Goal: Find contact information: Find contact information

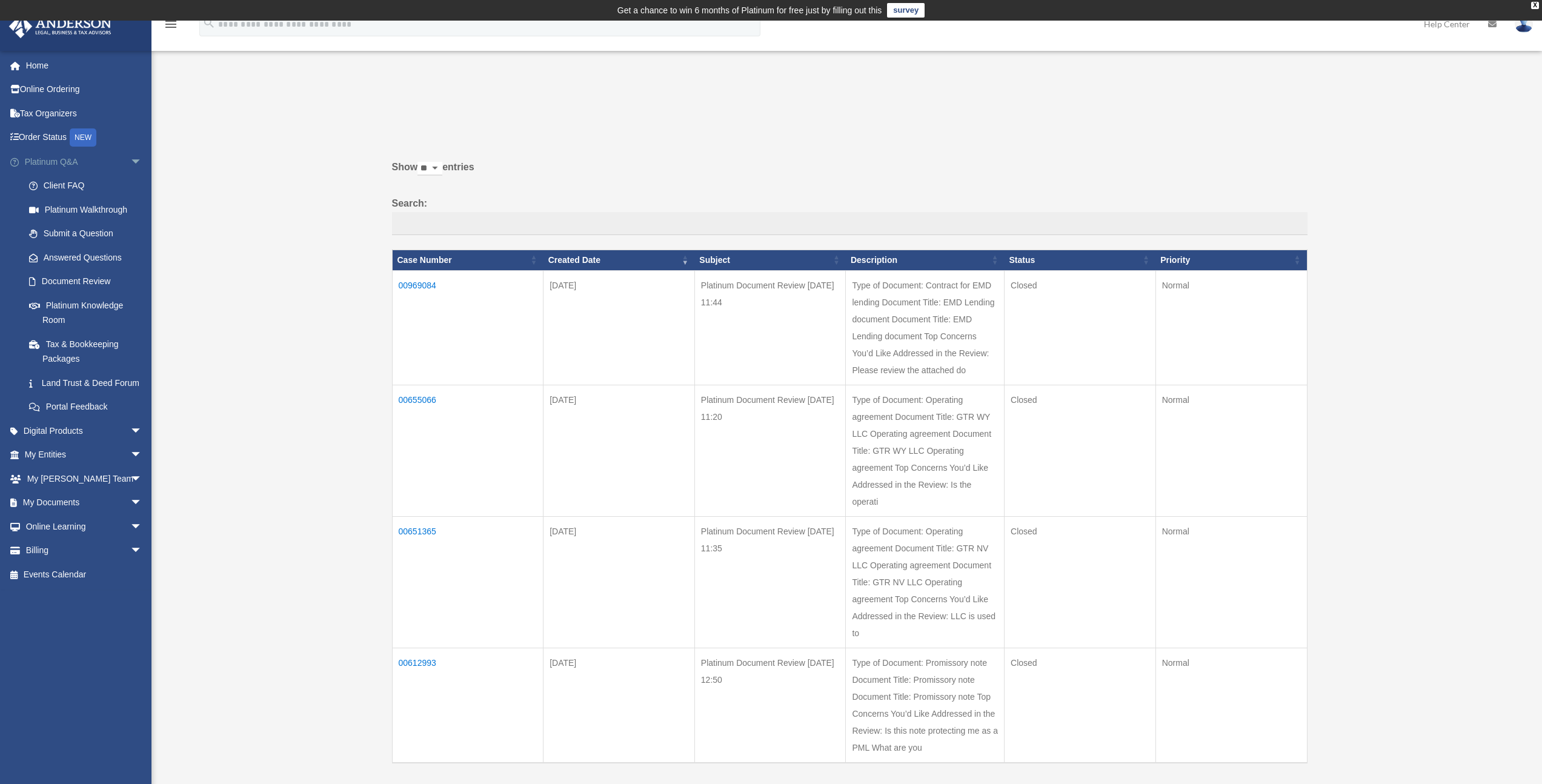
click at [60, 164] on link "Platinum Q&A arrow_drop_down" at bounding box center [84, 162] width 152 height 24
click at [98, 490] on link "My [PERSON_NAME] Team arrow_drop_down" at bounding box center [84, 479] width 152 height 24
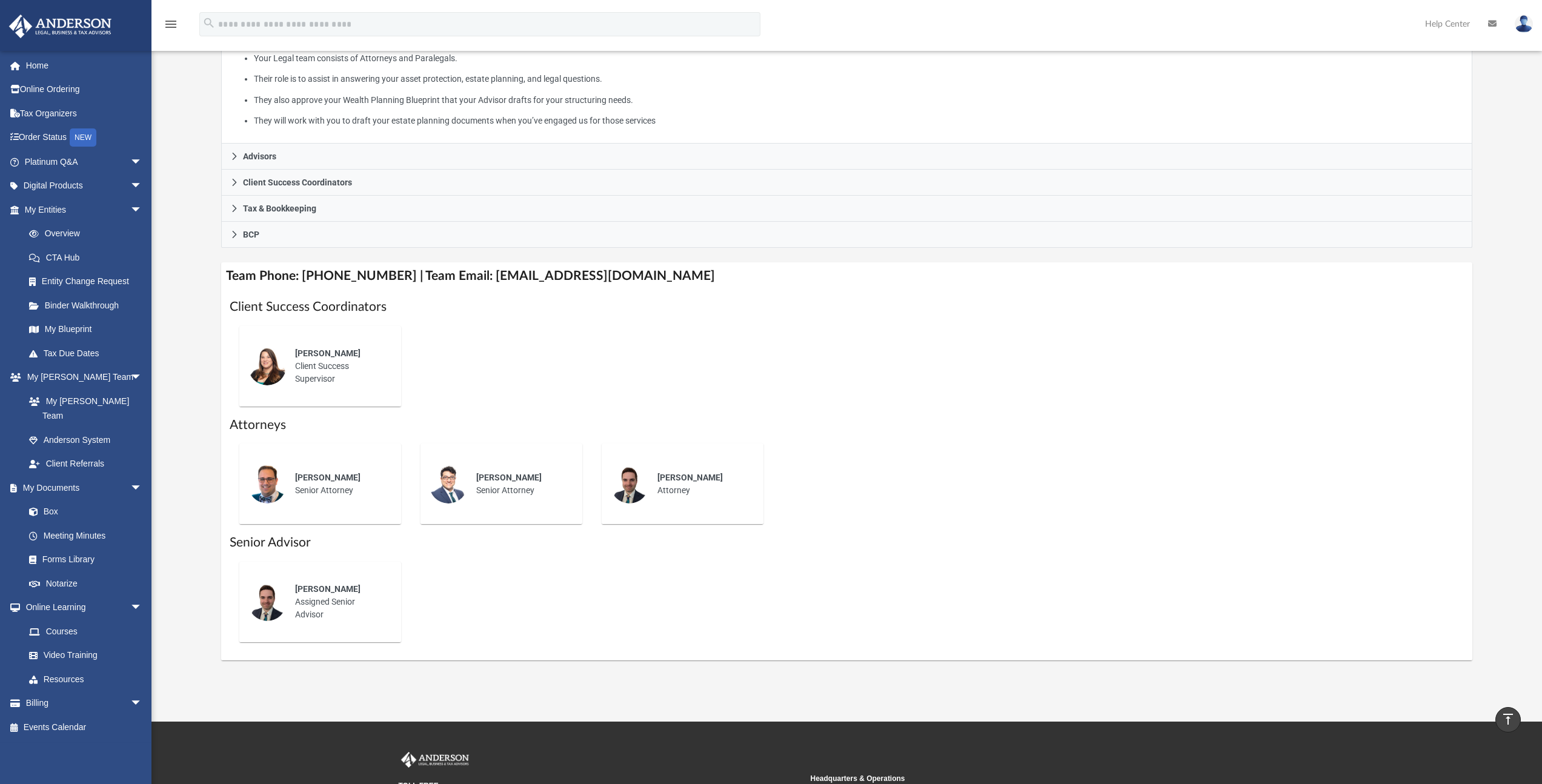
scroll to position [294, 0]
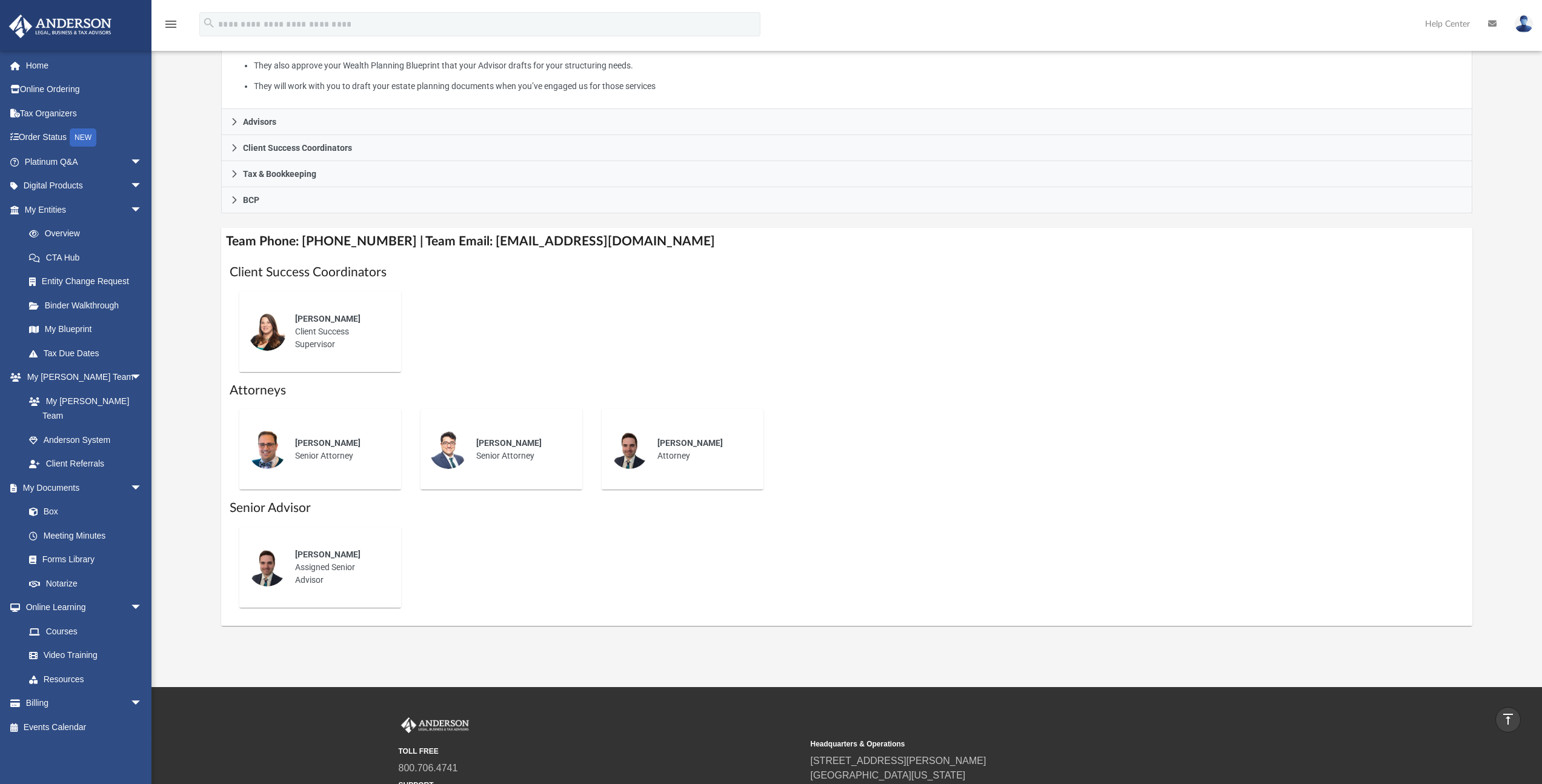
click at [471, 235] on h4 "Team Phone: (725) 201-7544 | Team Email: myteam@andersonadvisors.com" at bounding box center [847, 241] width 1251 height 27
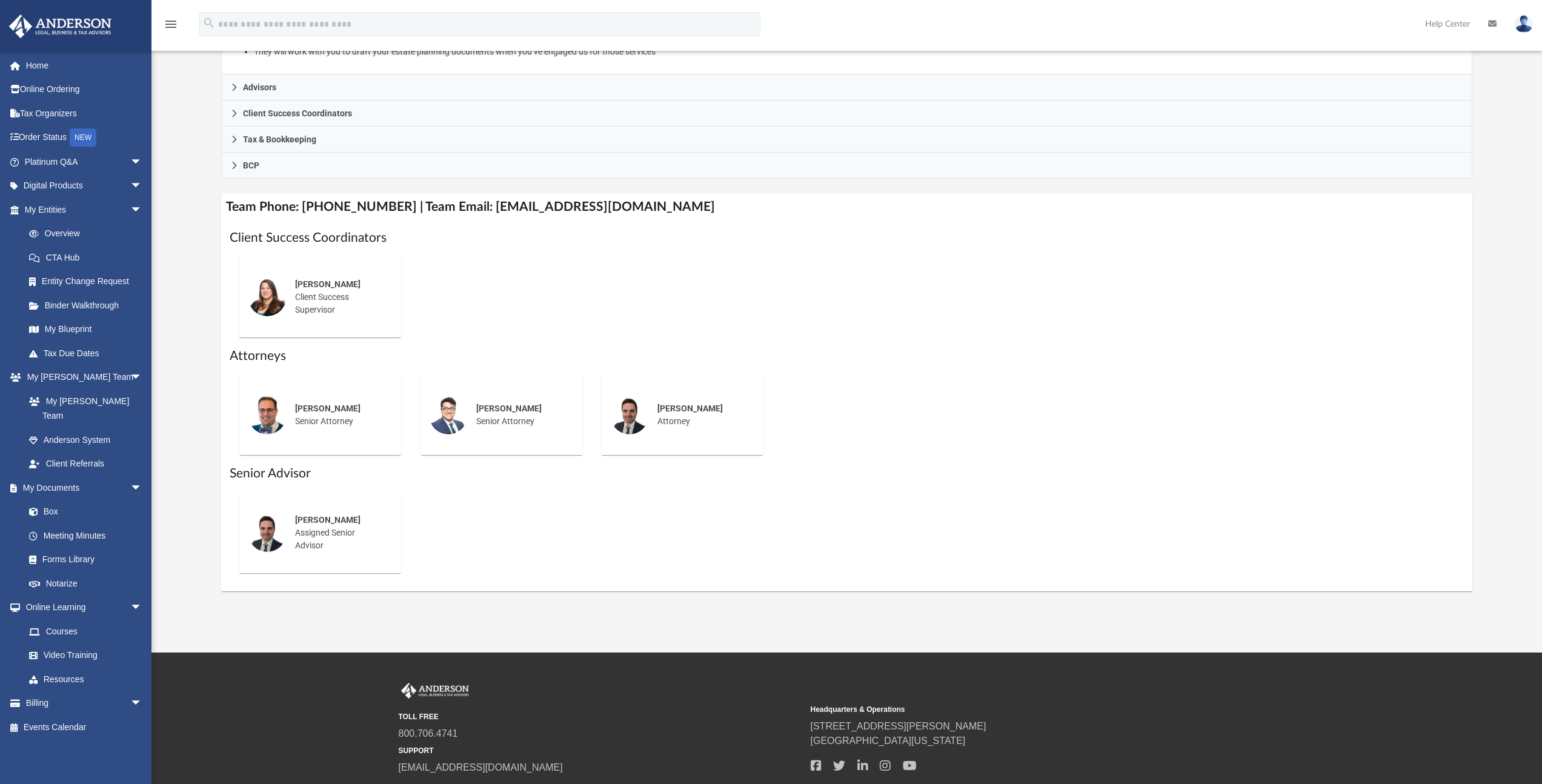
scroll to position [313, 0]
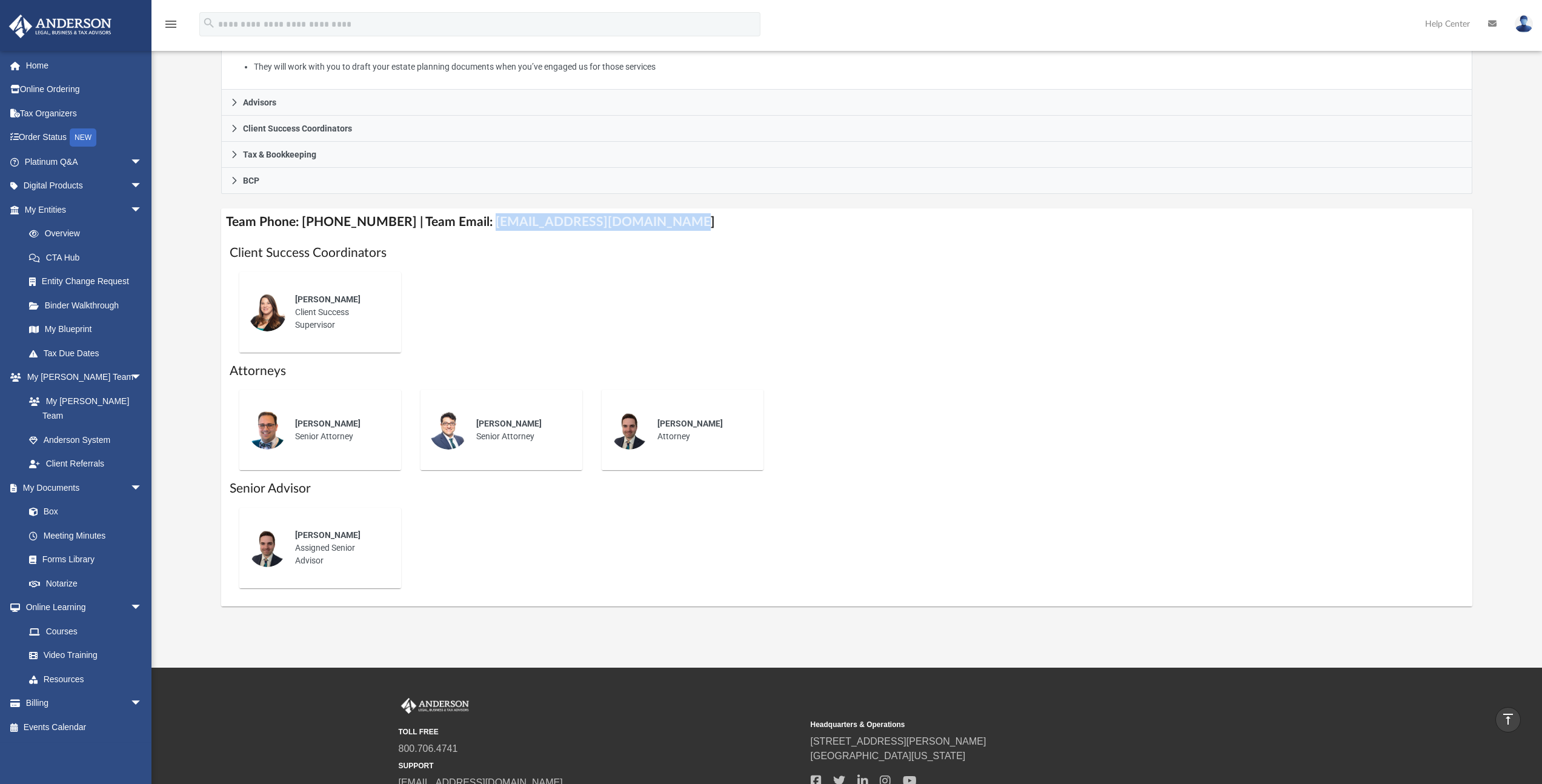
drag, startPoint x: 471, startPoint y: 216, endPoint x: 683, endPoint y: 223, distance: 212.1
click at [683, 223] on h4 "Team Phone: (725) 201-7544 | Team Email: myteam@andersonadvisors.com" at bounding box center [847, 222] width 1251 height 27
copy h4 "myteam@andersonadvisors.com"
